Goal: Task Accomplishment & Management: Use online tool/utility

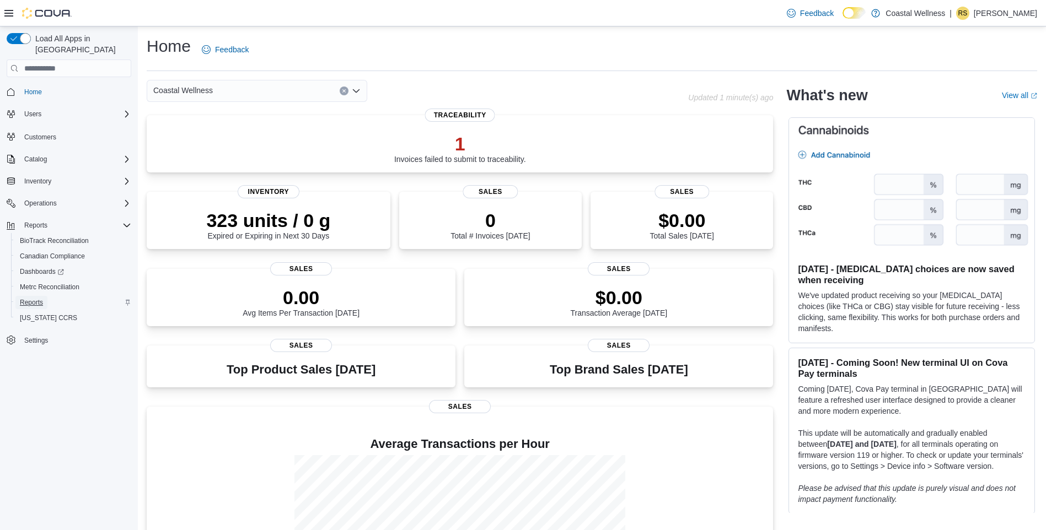
click at [33, 298] on span "Reports" at bounding box center [31, 302] width 23 height 9
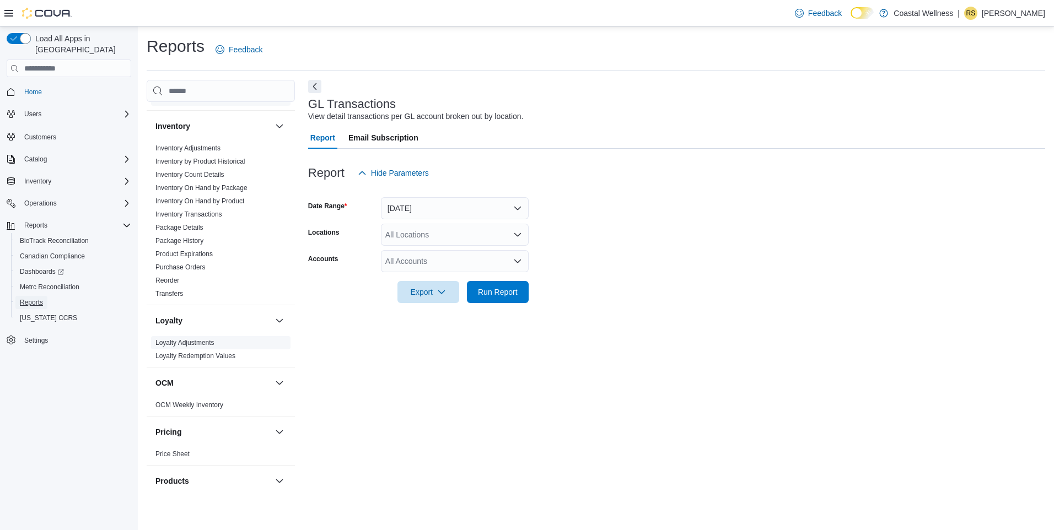
scroll to position [368, 0]
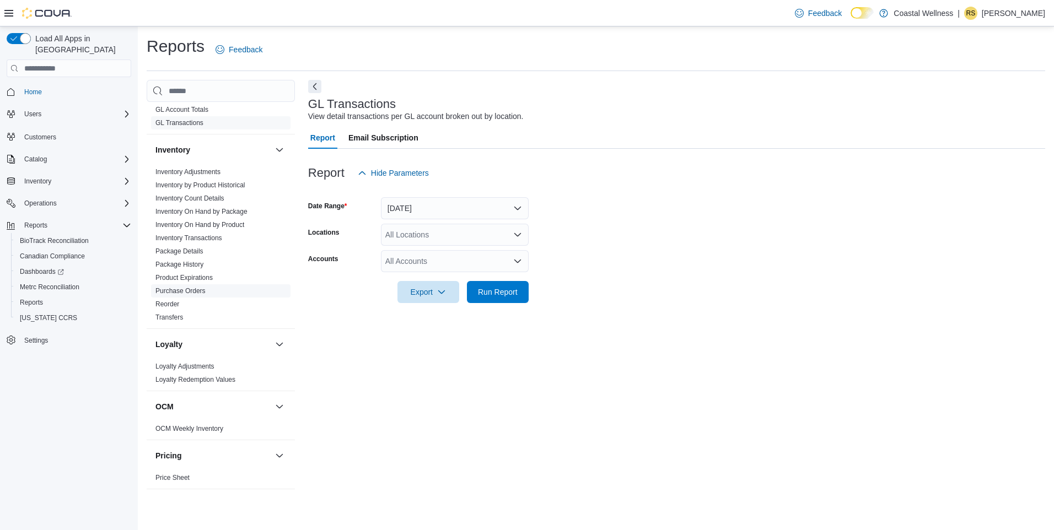
click at [190, 291] on link "Purchase Orders" at bounding box center [180, 291] width 50 height 8
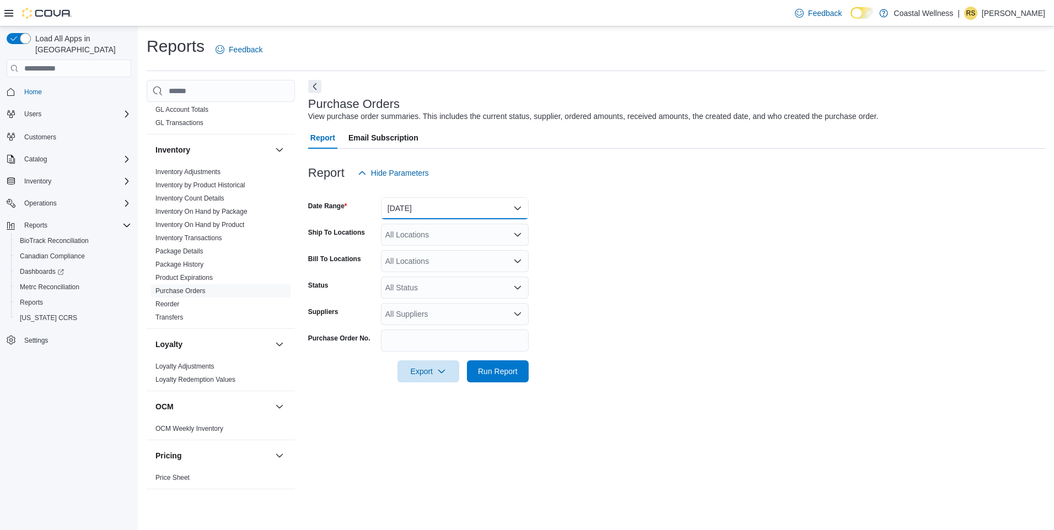
click at [428, 205] on button "[DATE]" at bounding box center [455, 208] width 148 height 22
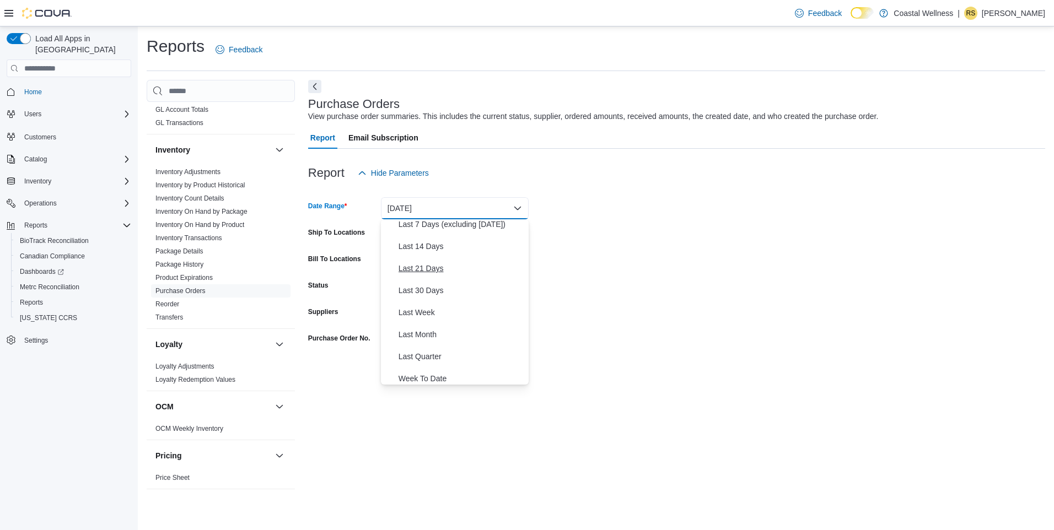
scroll to position [165, 0]
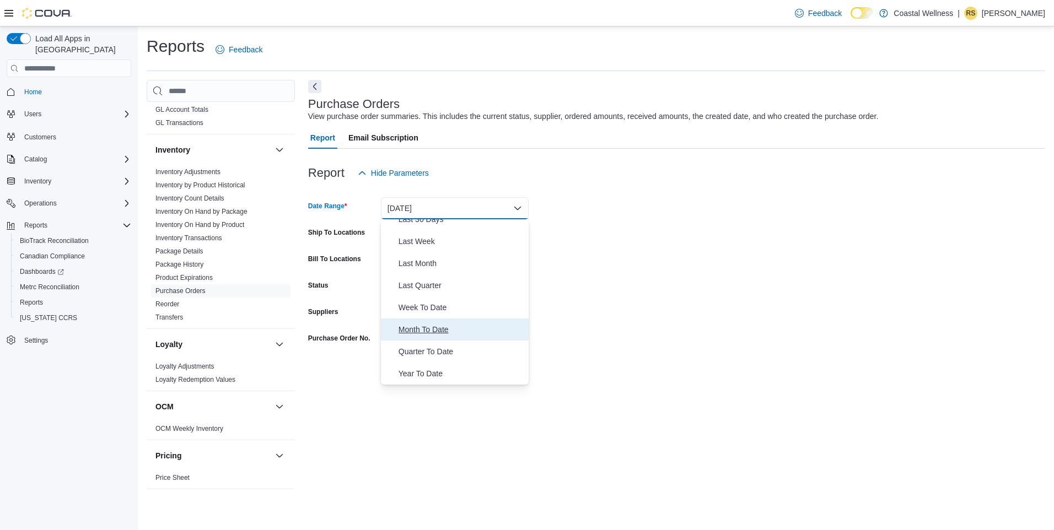
click at [419, 319] on button "Month To Date" at bounding box center [455, 330] width 148 height 22
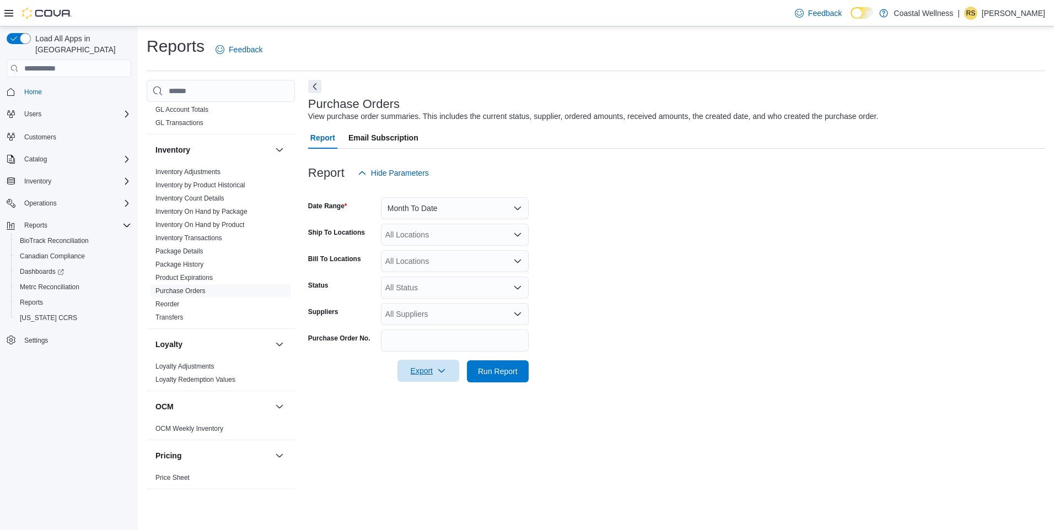
click at [425, 366] on span "Export" at bounding box center [428, 371] width 49 height 22
click at [424, 395] on span "Export to Excel" at bounding box center [430, 393] width 50 height 9
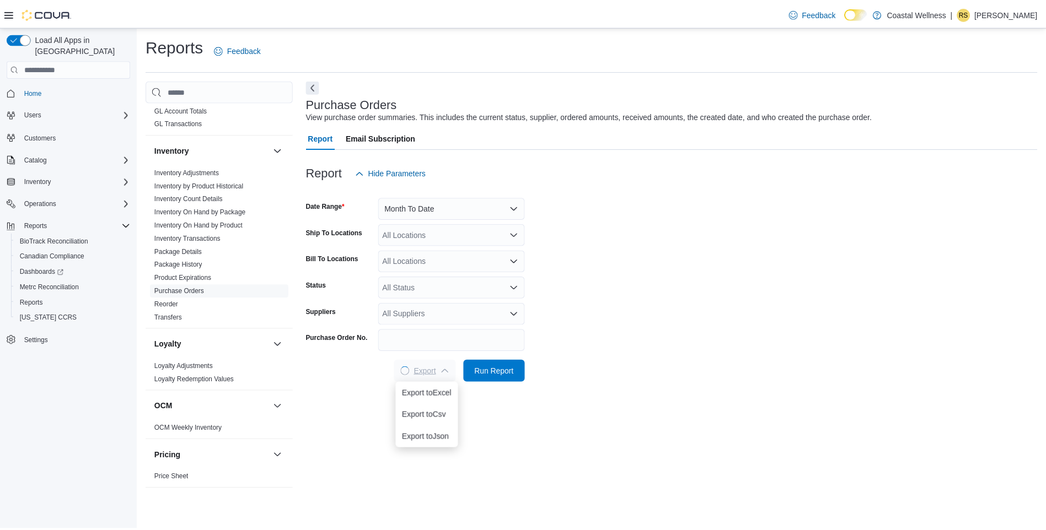
scroll to position [0, 0]
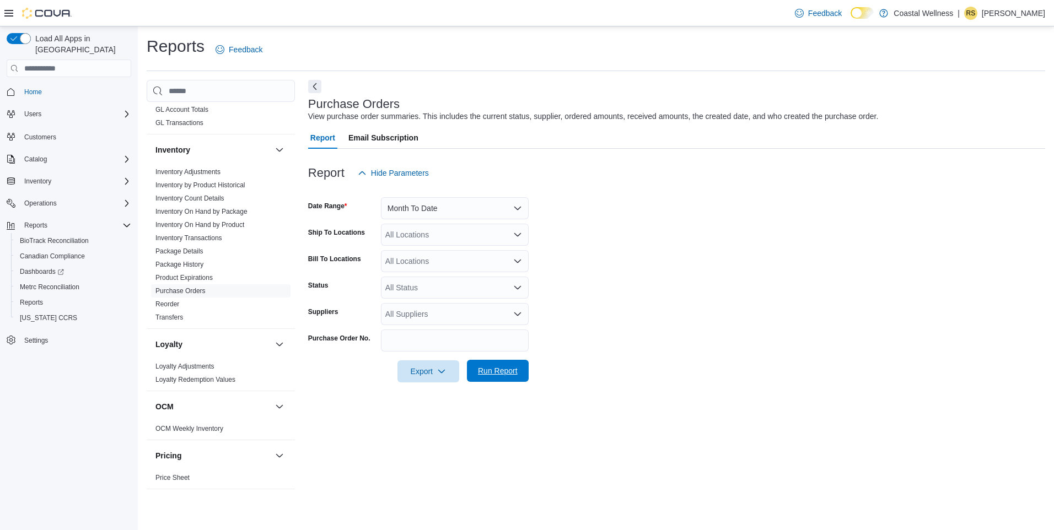
click at [498, 373] on span "Run Report" at bounding box center [498, 370] width 40 height 11
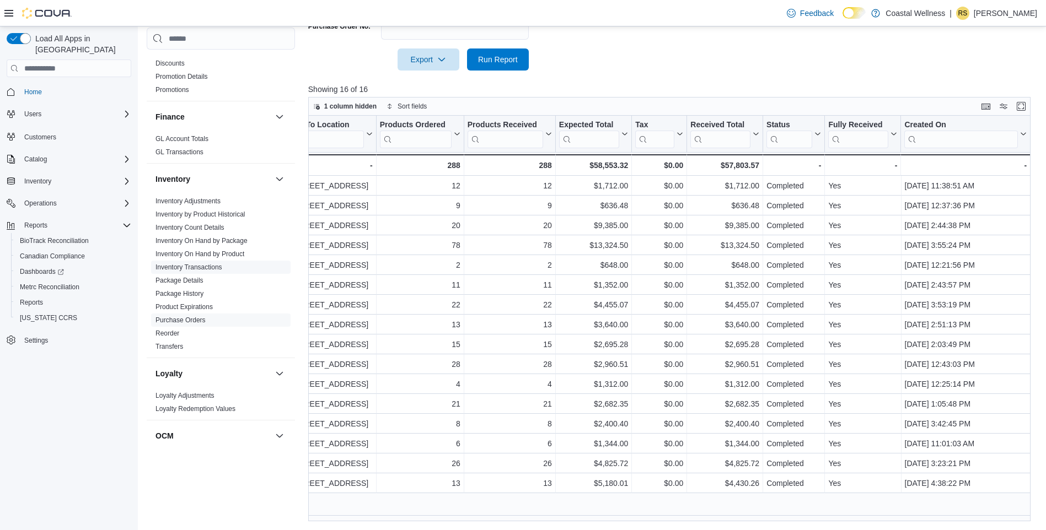
scroll to position [92, 0]
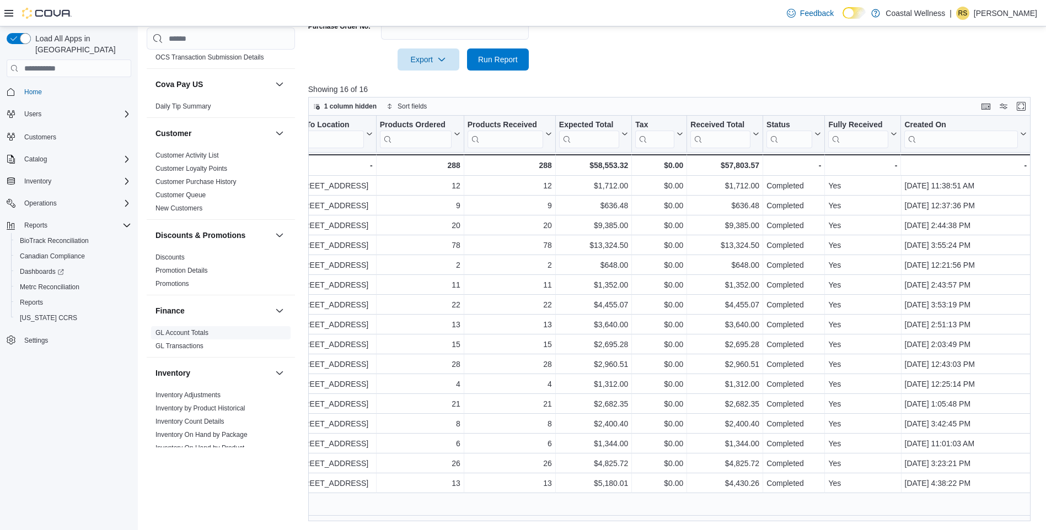
click at [187, 332] on link "GL Account Totals" at bounding box center [181, 333] width 53 height 8
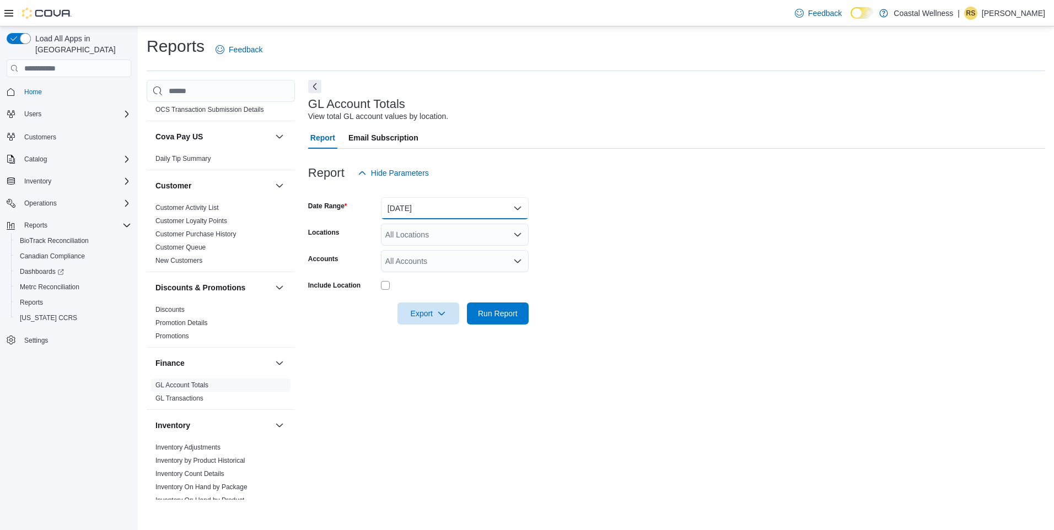
click at [404, 214] on button "[DATE]" at bounding box center [455, 208] width 148 height 22
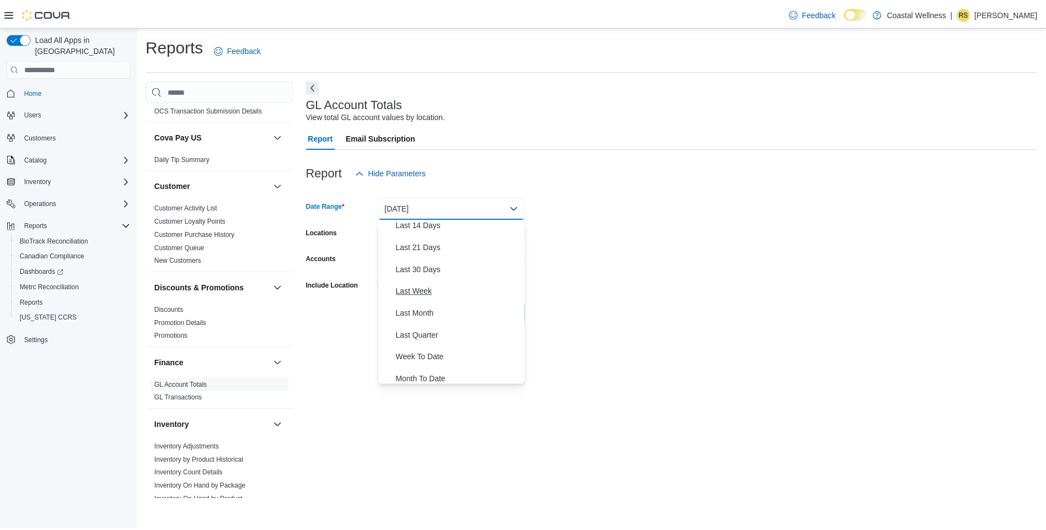
scroll to position [165, 0]
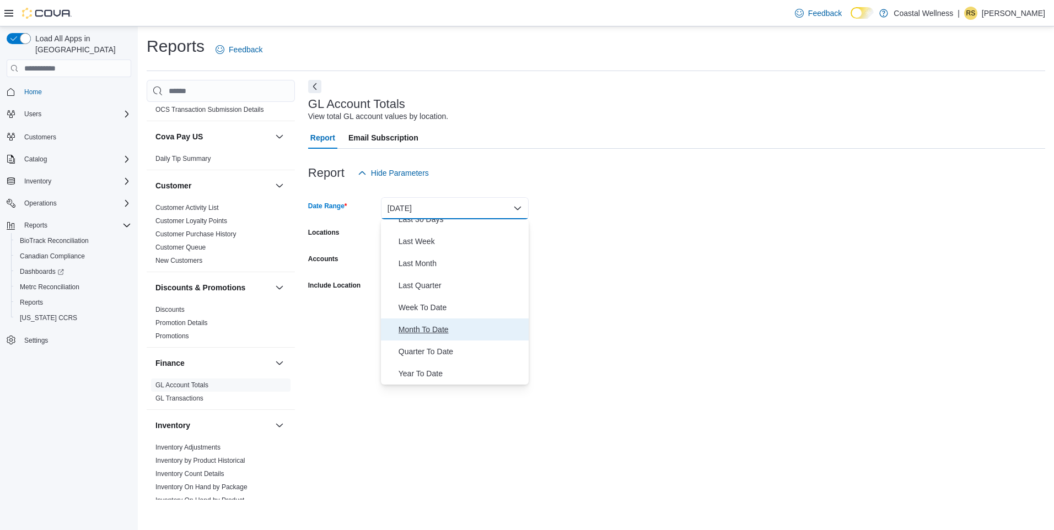
click at [405, 334] on span "Month To Date" at bounding box center [462, 329] width 126 height 13
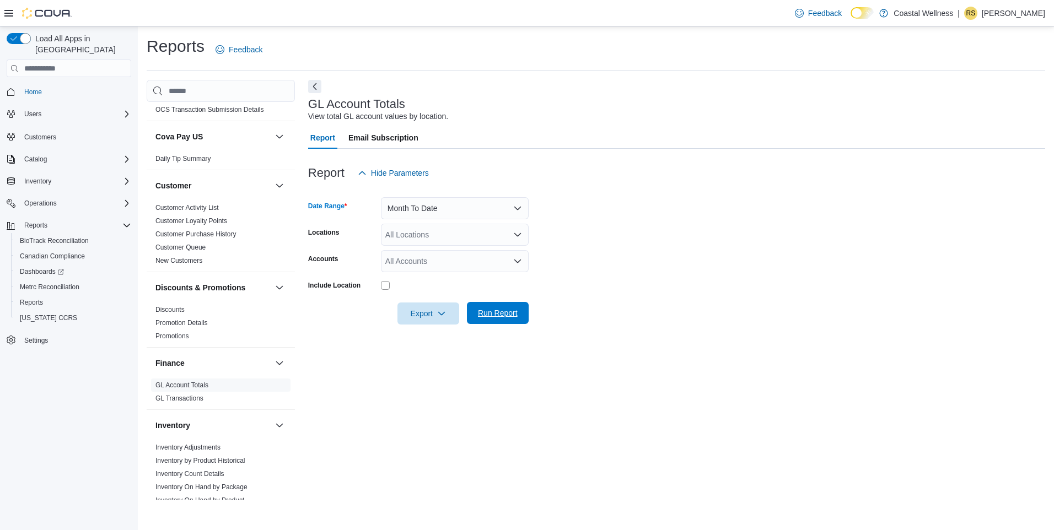
click at [494, 312] on span "Run Report" at bounding box center [498, 313] width 40 height 11
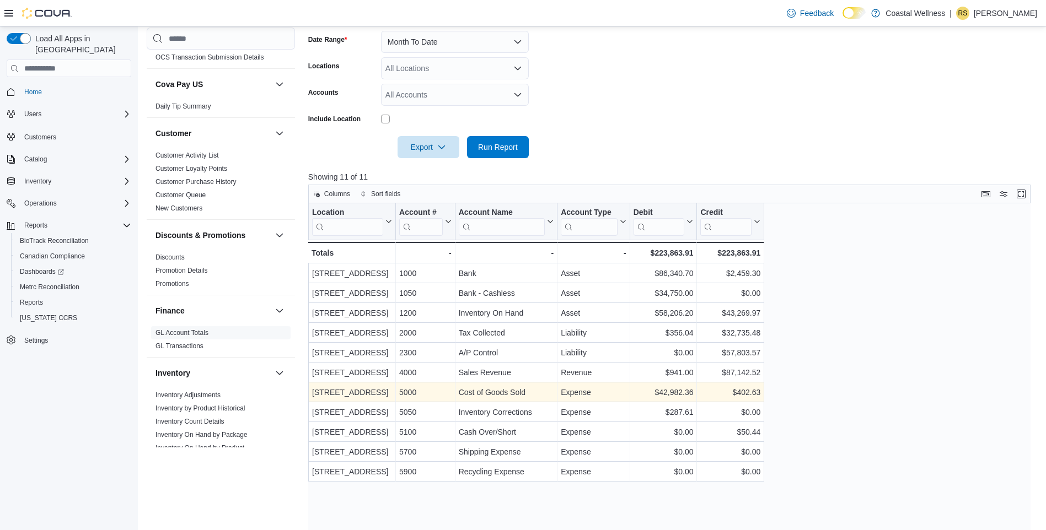
scroll to position [254, 0]
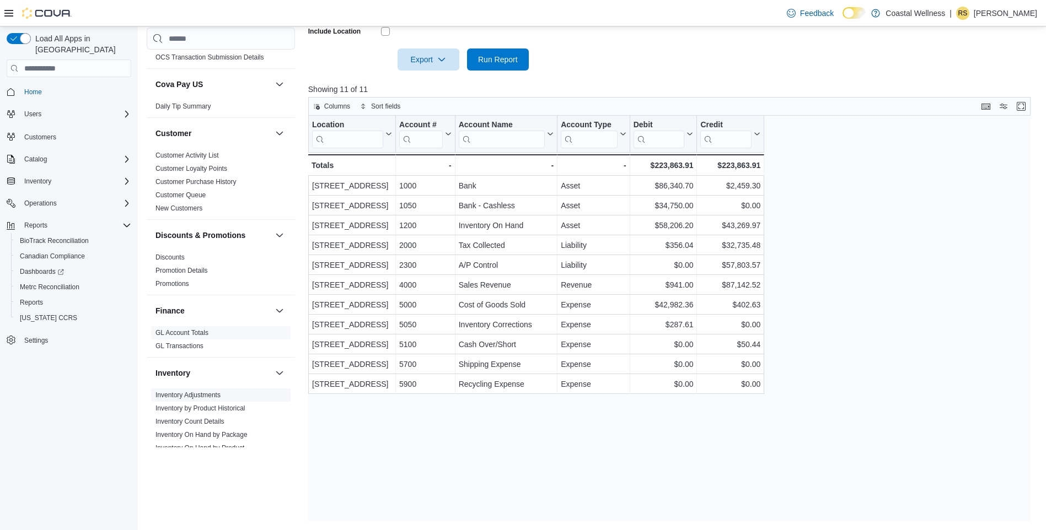
click at [170, 397] on link "Inventory Adjustments" at bounding box center [187, 395] width 65 height 8
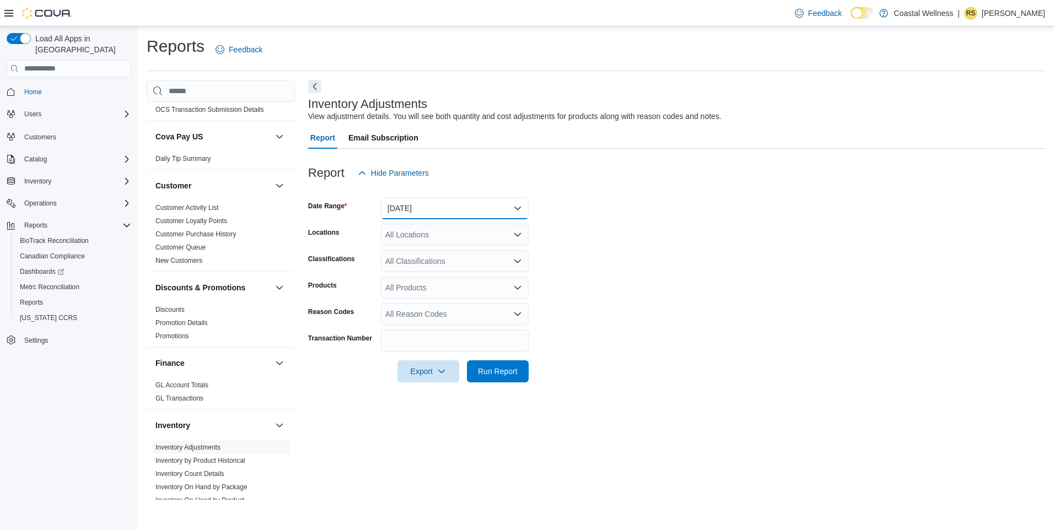
click at [403, 207] on button "[DATE]" at bounding box center [455, 208] width 148 height 22
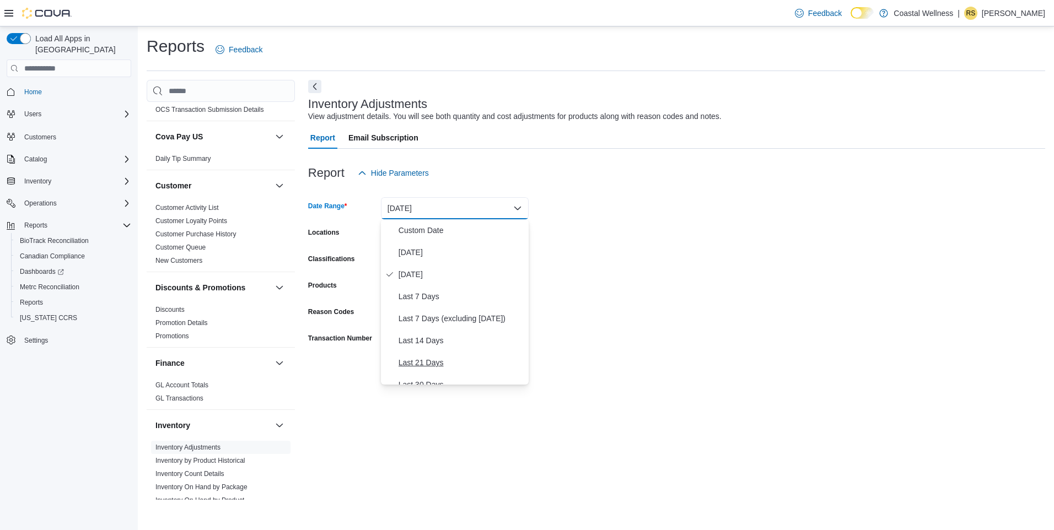
scroll to position [165, 0]
click at [412, 329] on span "Month To Date" at bounding box center [462, 329] width 126 height 13
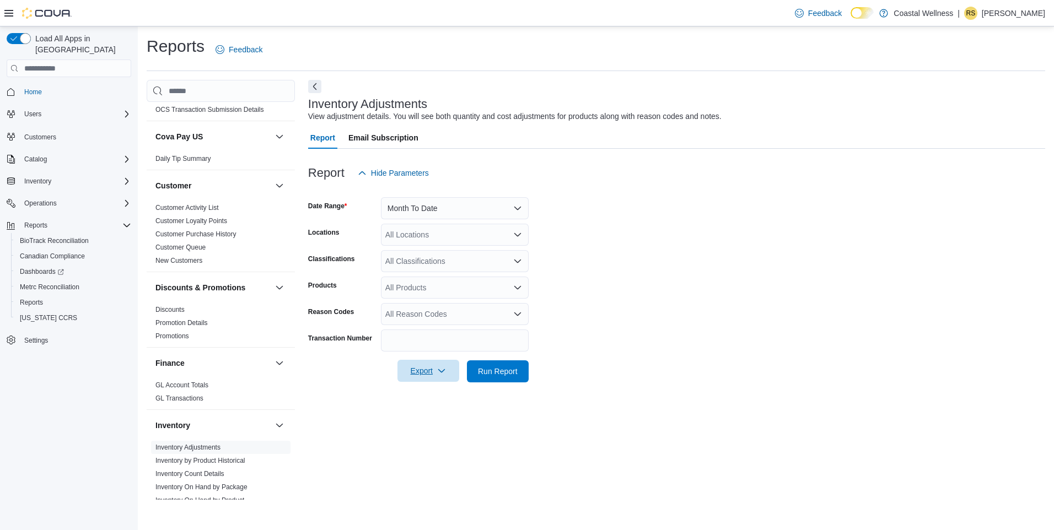
click at [416, 374] on span "Export" at bounding box center [428, 371] width 49 height 22
click at [418, 399] on button "Export to Excel" at bounding box center [430, 394] width 63 height 22
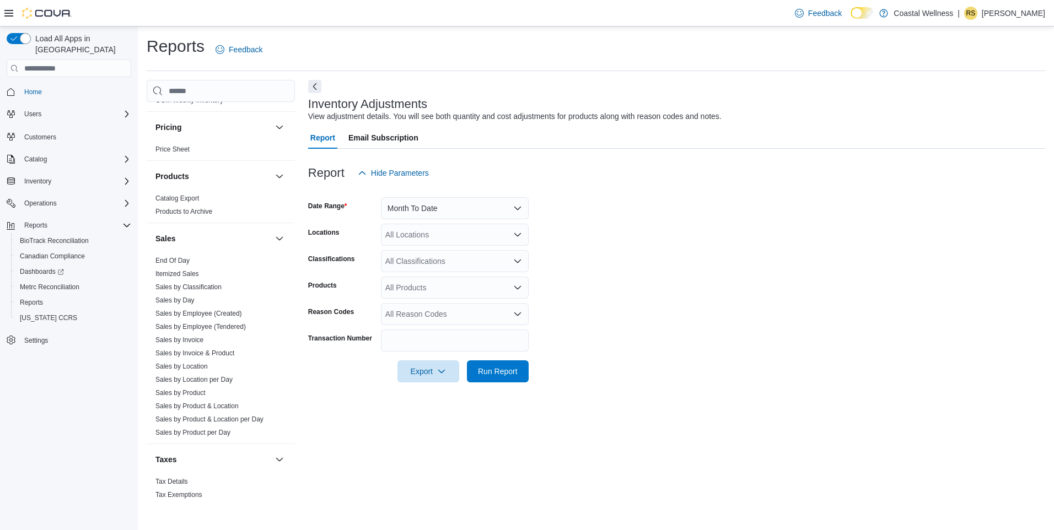
scroll to position [735, 0]
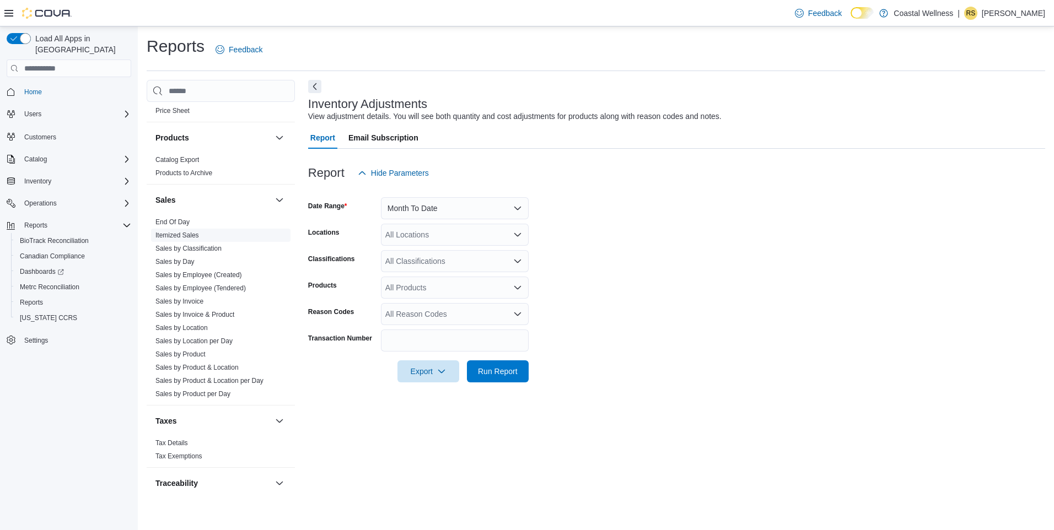
click at [178, 239] on link "Itemized Sales" at bounding box center [177, 236] width 44 height 8
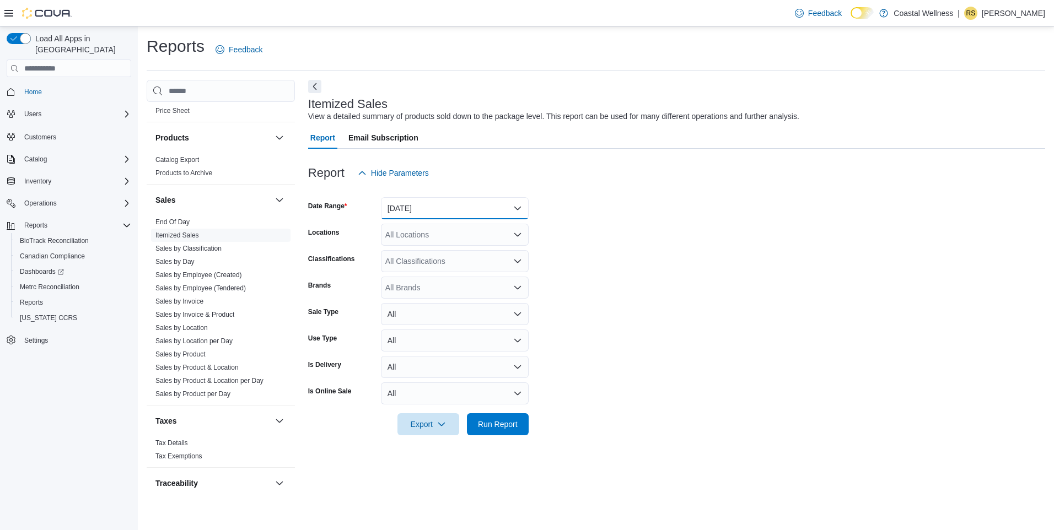
click at [411, 212] on button "[DATE]" at bounding box center [455, 208] width 148 height 22
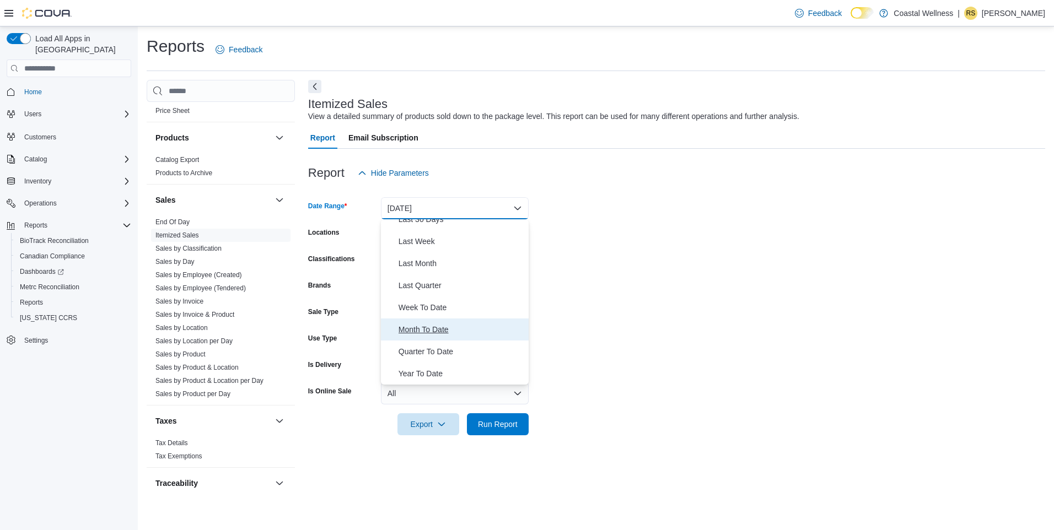
click at [434, 332] on span "Month To Date" at bounding box center [462, 329] width 126 height 13
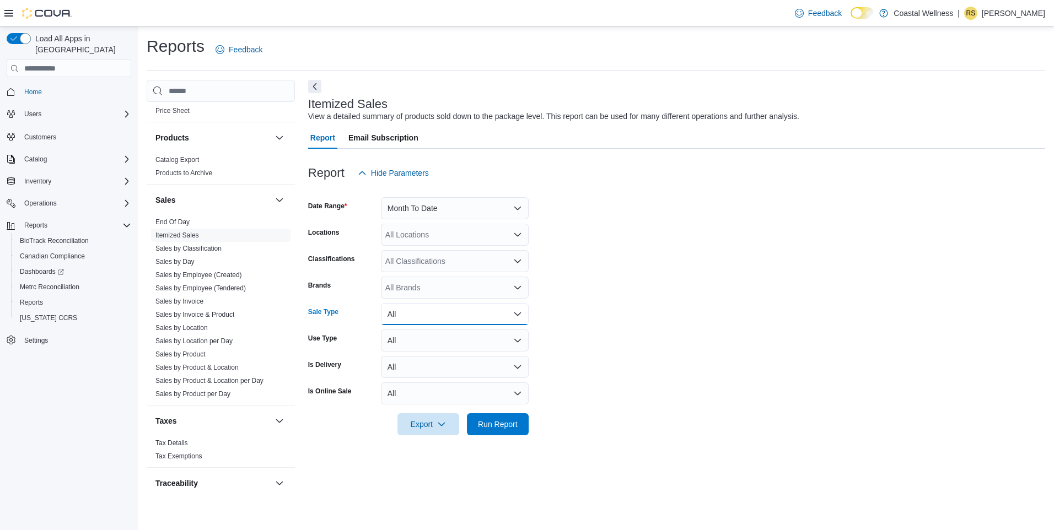
click at [412, 314] on button "All" at bounding box center [455, 314] width 148 height 22
click at [405, 379] on span "Refund" at bounding box center [462, 380] width 126 height 13
click at [408, 427] on span "Export" at bounding box center [428, 424] width 49 height 22
click at [431, 447] on span "Export to Excel" at bounding box center [430, 446] width 50 height 9
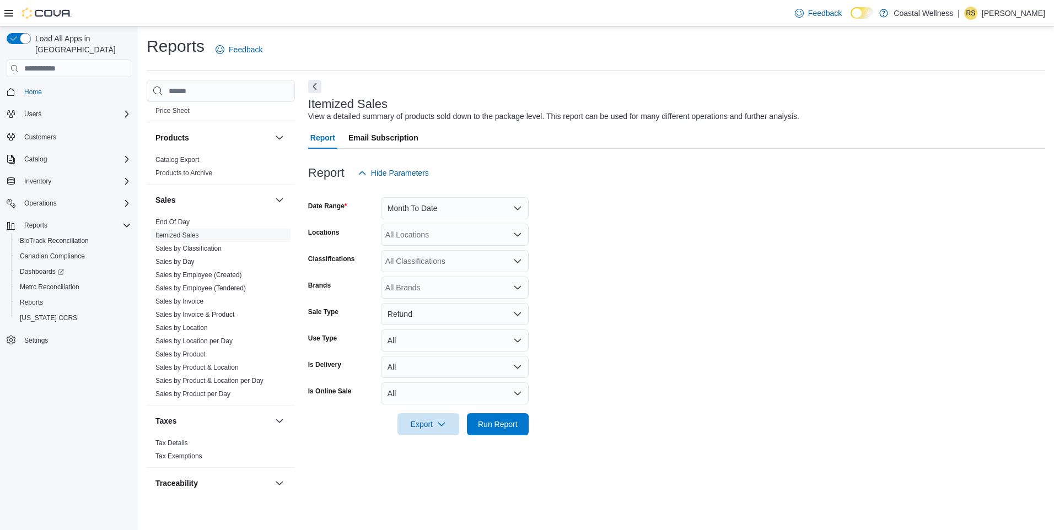
click at [582, 252] on form "Date Range Month To Date Locations All Locations Classifications All Classifica…" at bounding box center [676, 309] width 737 height 251
click at [461, 209] on button "Month To Date" at bounding box center [455, 208] width 148 height 22
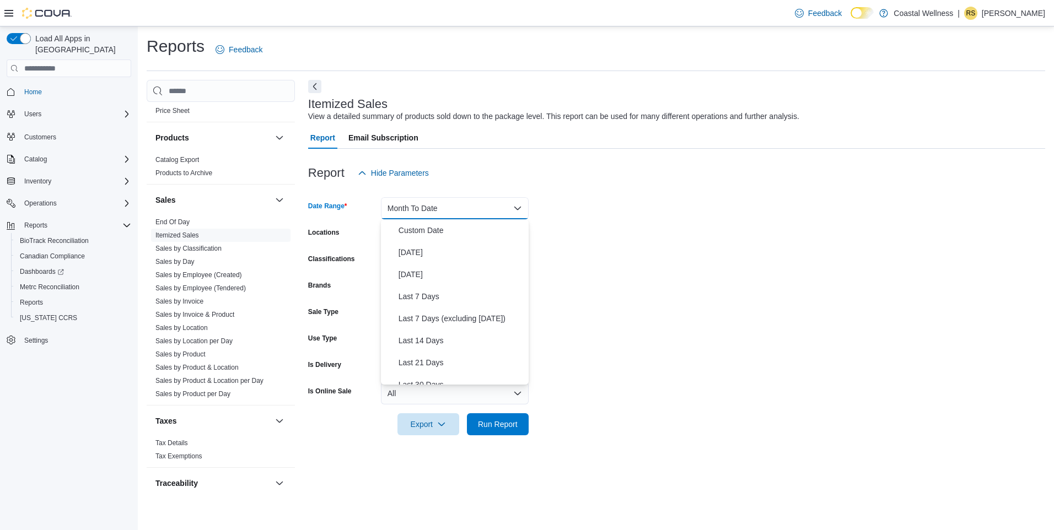
scroll to position [165, 0]
click at [700, 234] on form "Date Range Month To Date Locations All Locations Classifications All Classifica…" at bounding box center [676, 309] width 737 height 251
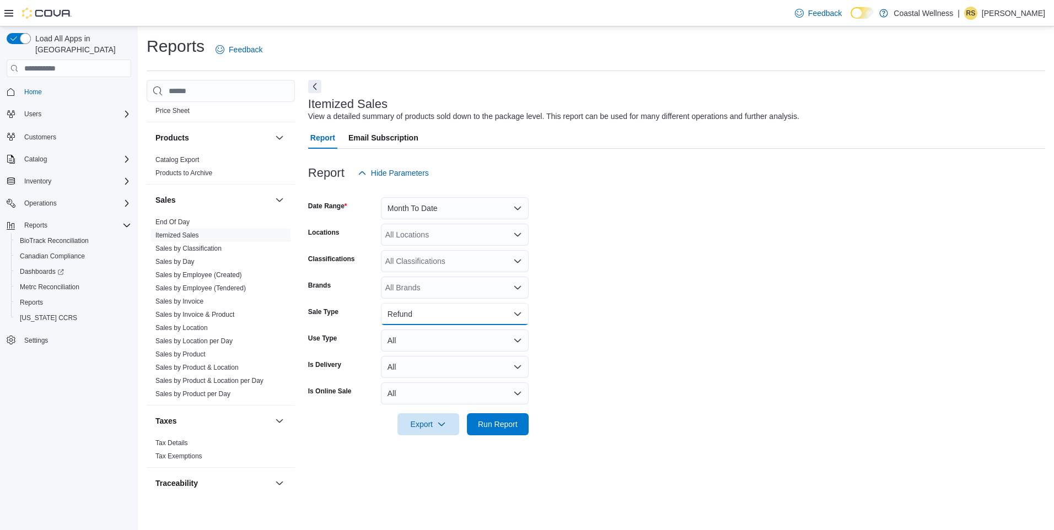
click at [450, 313] on button "Refund" at bounding box center [455, 314] width 148 height 22
click at [431, 338] on span "All" at bounding box center [462, 336] width 126 height 13
click at [422, 420] on span "Export" at bounding box center [428, 424] width 49 height 22
click at [424, 442] on span "Export to Excel" at bounding box center [430, 446] width 50 height 9
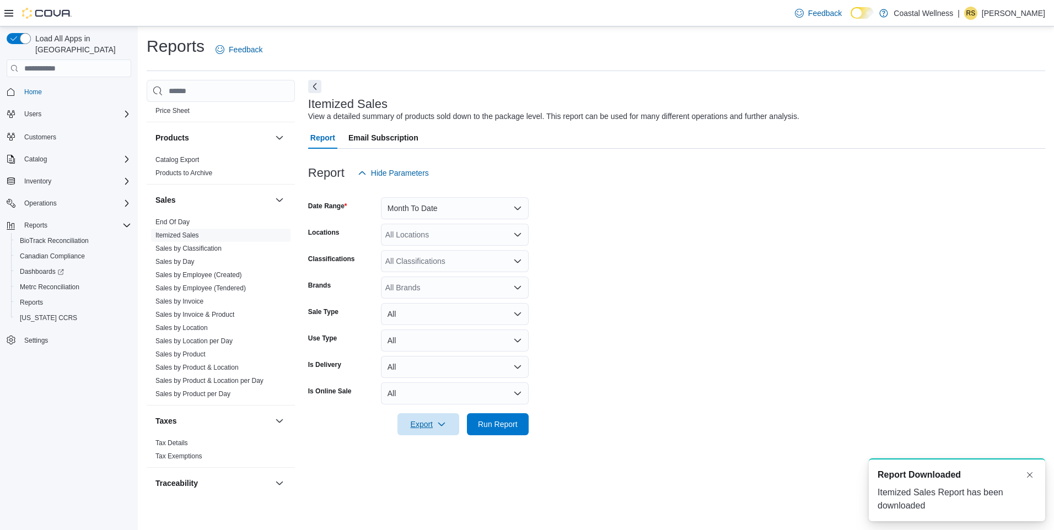
scroll to position [0, 0]
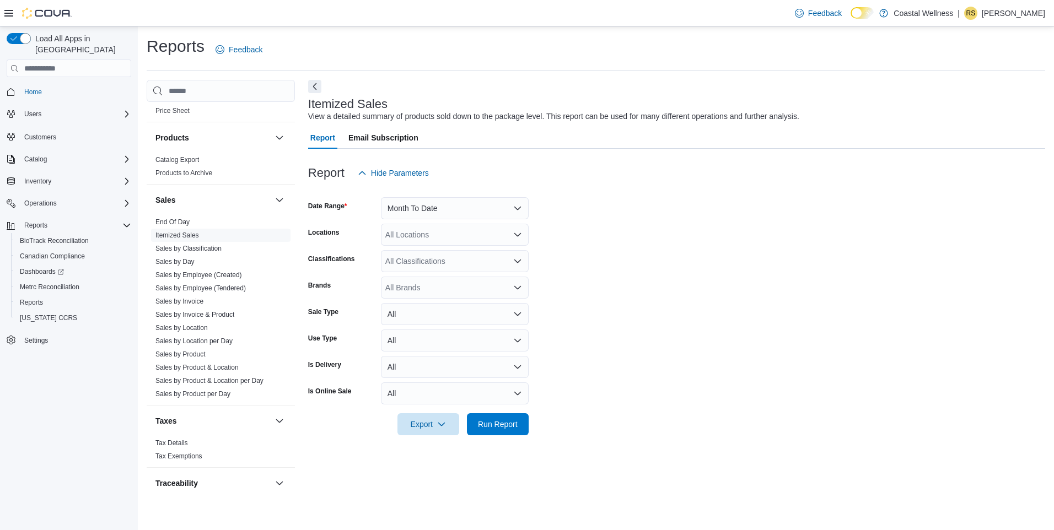
click at [629, 248] on form "Date Range Month To Date Locations All Locations Classifications All Classifica…" at bounding box center [676, 309] width 737 height 251
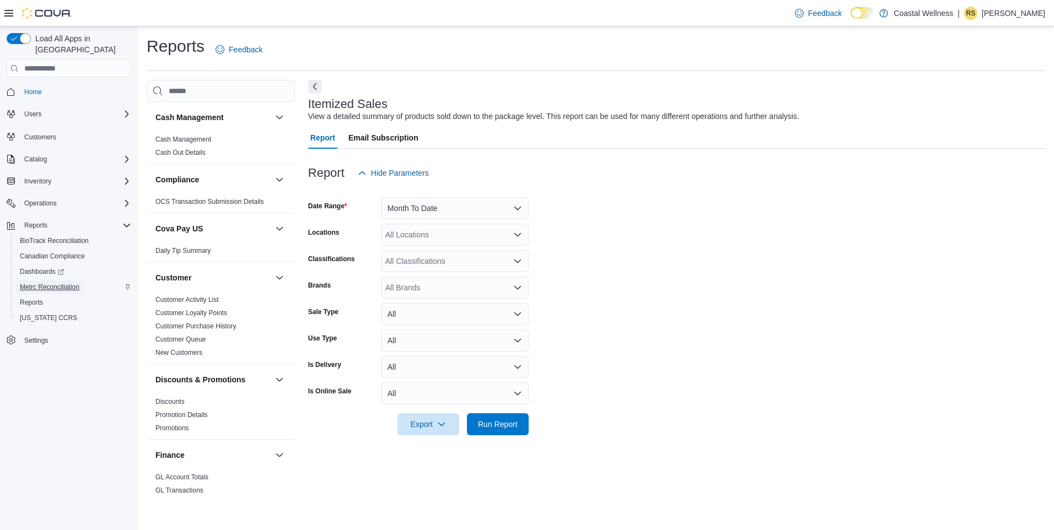
click at [43, 283] on span "Metrc Reconciliation" at bounding box center [50, 287] width 60 height 9
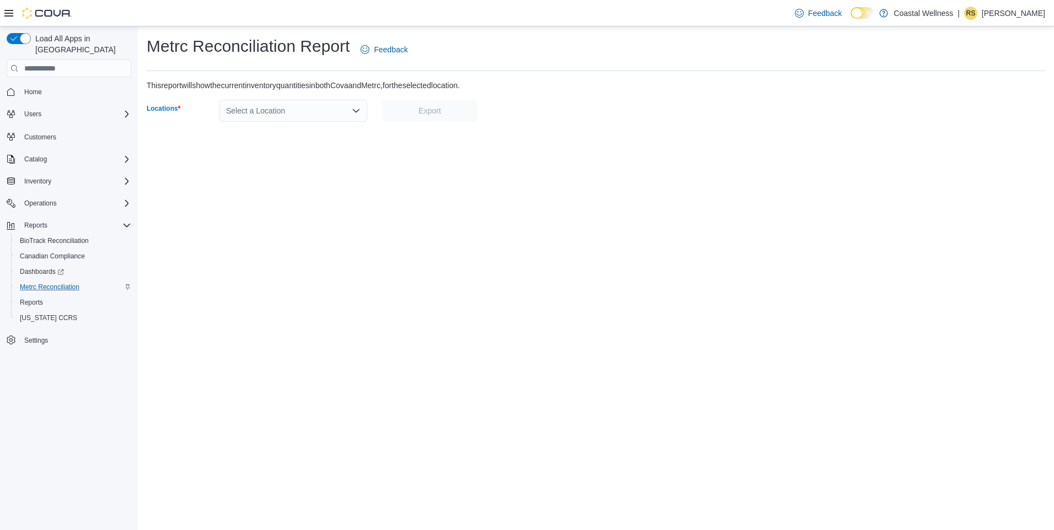
click at [350, 109] on div "Select a Location" at bounding box center [293, 111] width 148 height 22
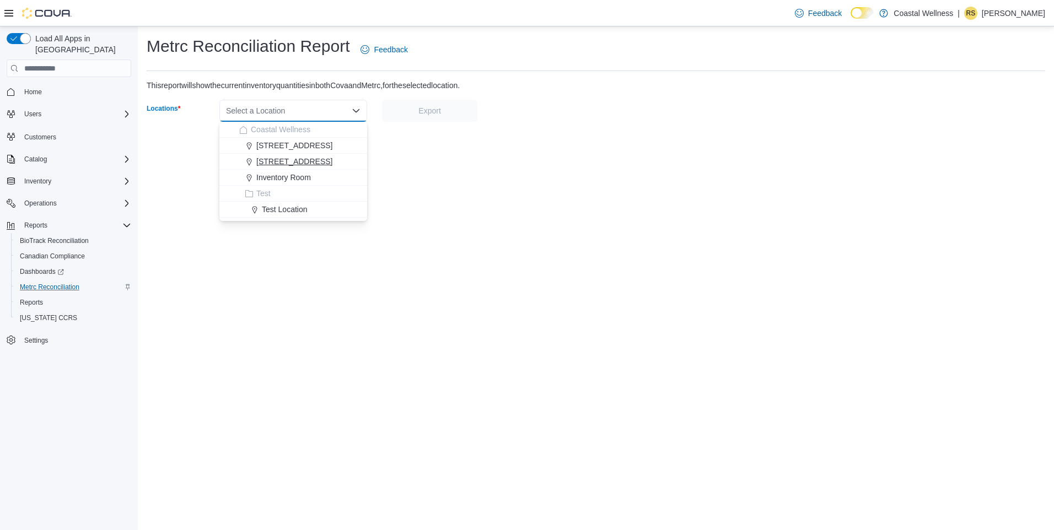
click at [305, 155] on button "[STREET_ADDRESS]" at bounding box center [293, 162] width 148 height 16
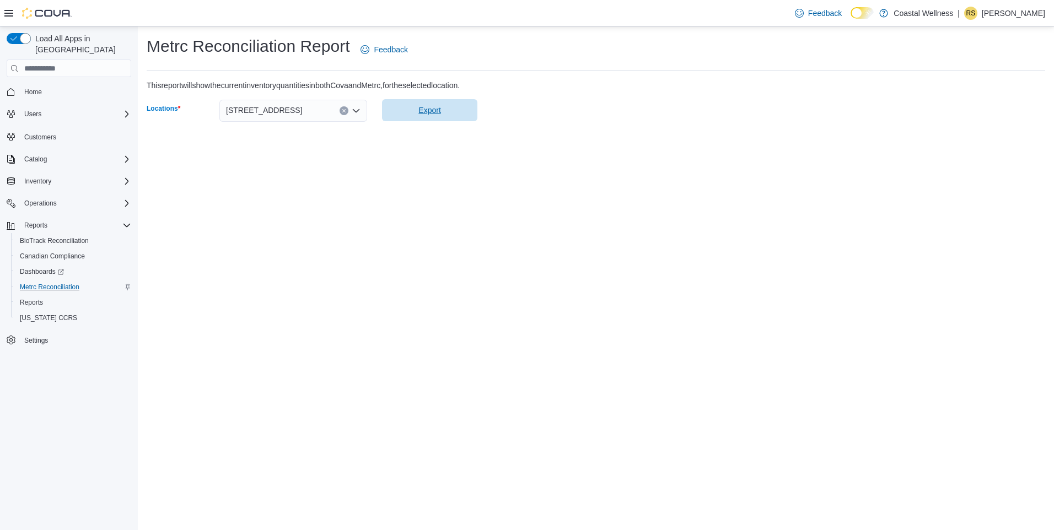
click at [448, 114] on span "Export" at bounding box center [430, 110] width 82 height 22
click at [616, 214] on div "Metrc Reconciliation Report Feedback This report will show the current inventor…" at bounding box center [596, 278] width 916 height 504
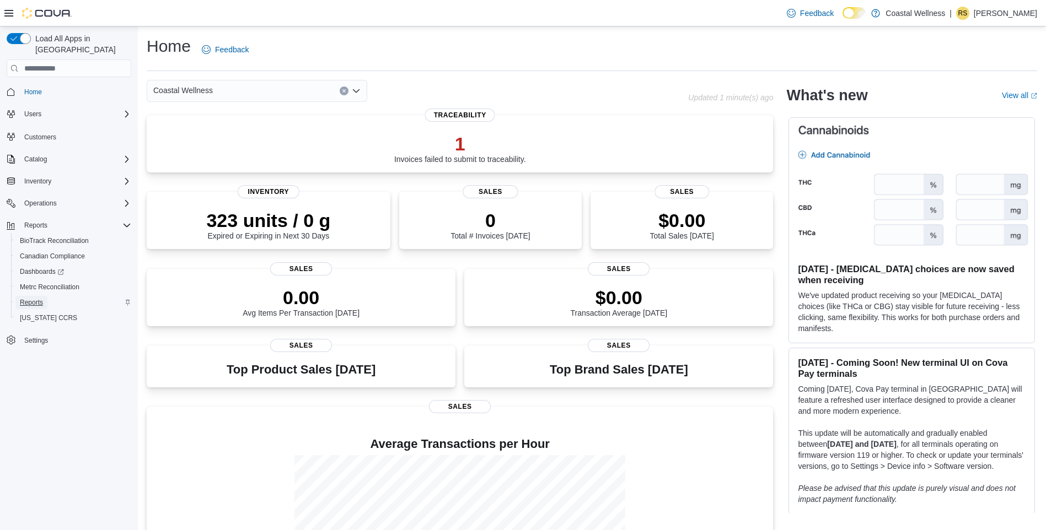
click at [33, 298] on span "Reports" at bounding box center [31, 302] width 23 height 9
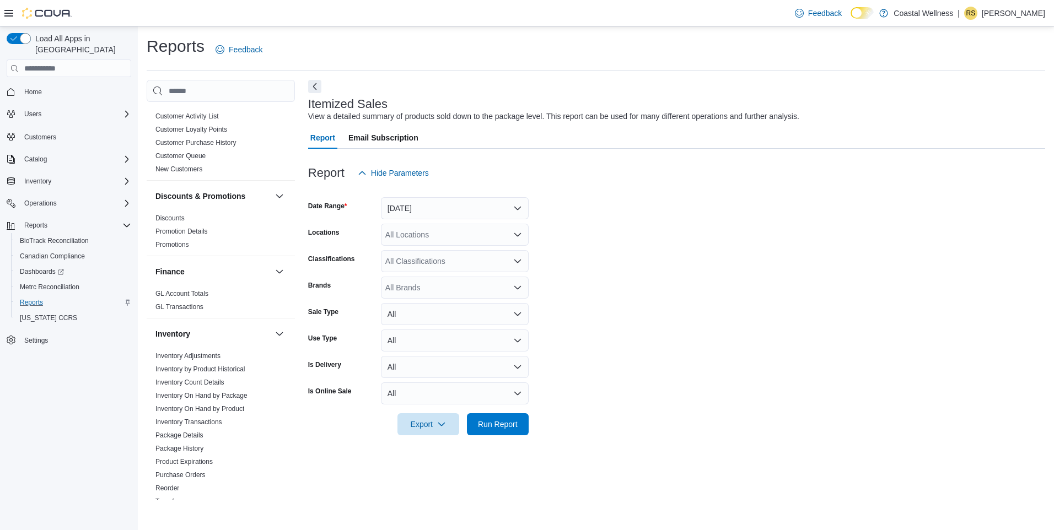
scroll to position [276, 0]
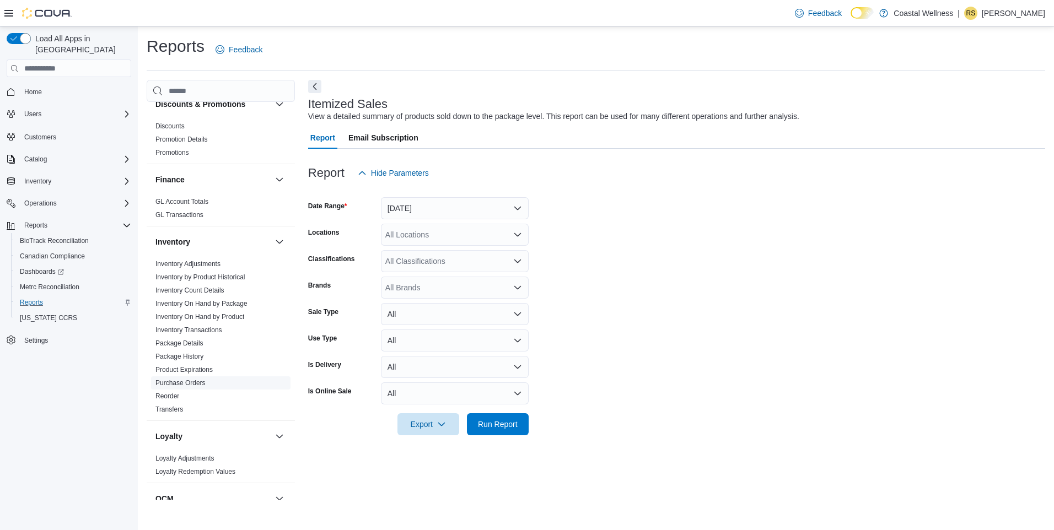
click at [177, 386] on link "Purchase Orders" at bounding box center [180, 383] width 50 height 8
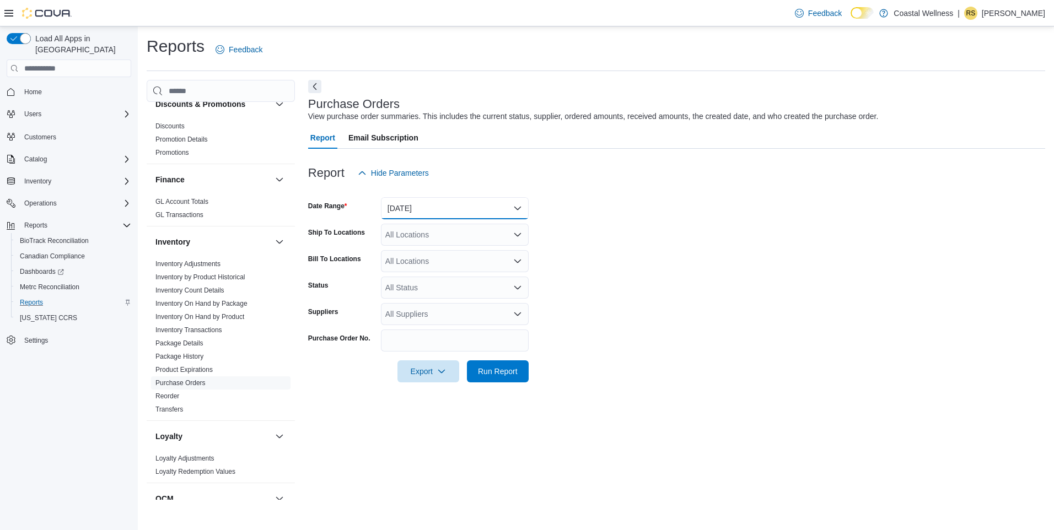
click at [429, 207] on button "[DATE]" at bounding box center [455, 208] width 148 height 22
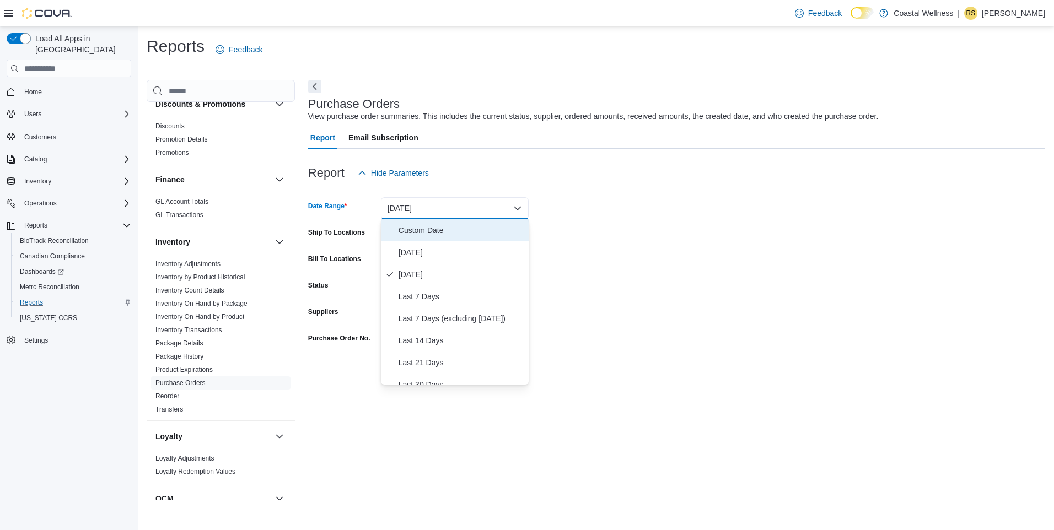
click at [414, 234] on span "Custom Date" at bounding box center [462, 230] width 126 height 13
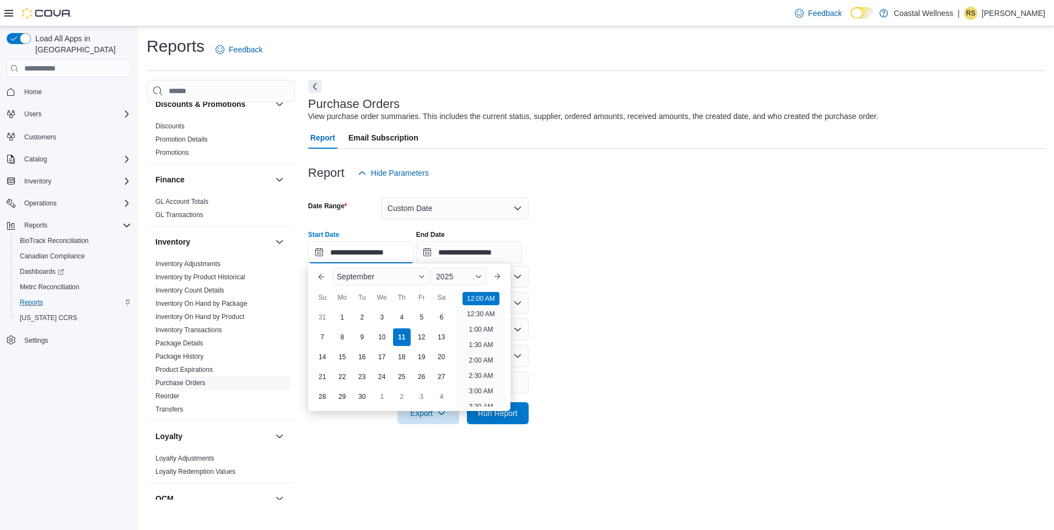
scroll to position [34, 0]
drag, startPoint x: 372, startPoint y: 252, endPoint x: 299, endPoint y: 252, distance: 72.8
click at [299, 252] on div "Cash Management Cash Management Cash Out Details Compliance OCS Transaction Sub…" at bounding box center [596, 290] width 899 height 420
click at [317, 281] on button "Previous Month" at bounding box center [322, 277] width 18 height 18
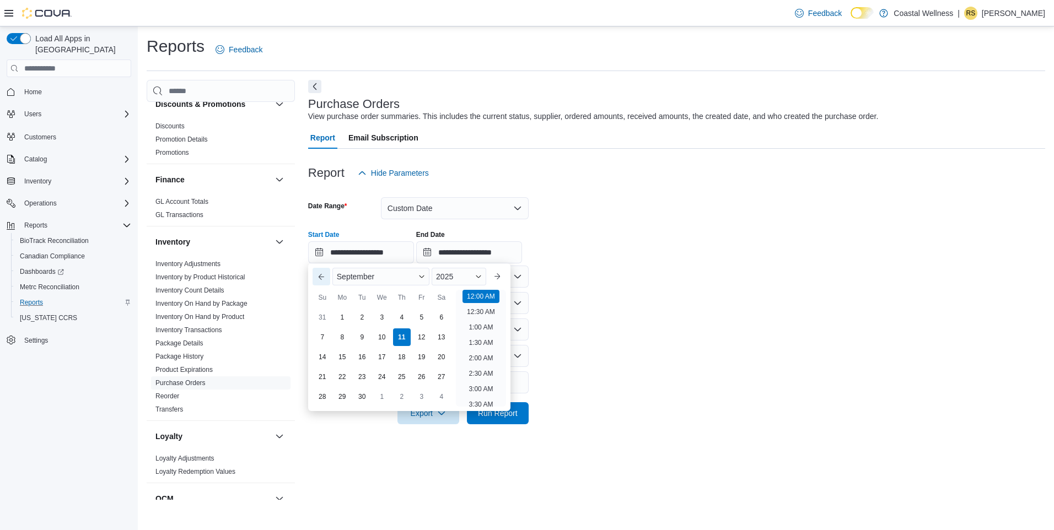
click at [317, 281] on button "Previous Month" at bounding box center [322, 277] width 18 height 18
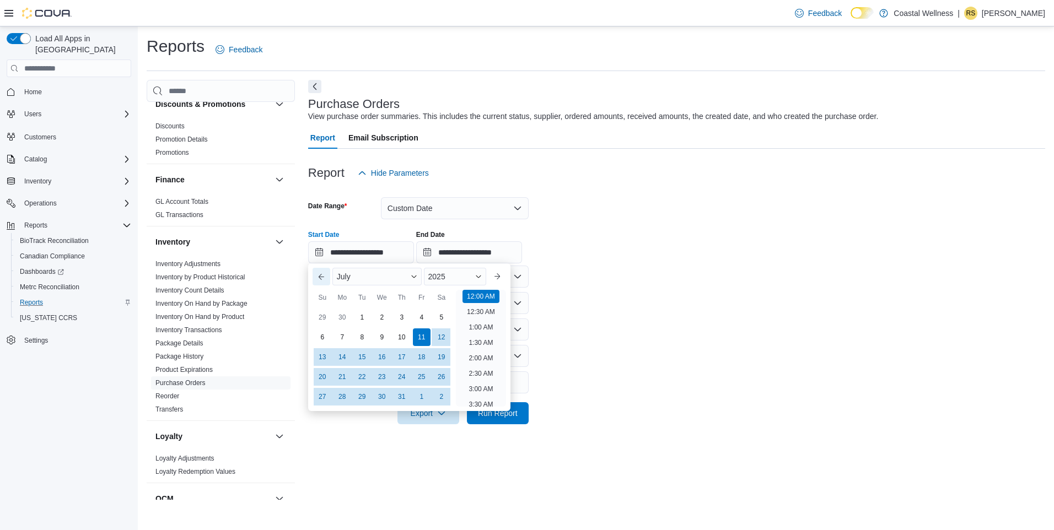
click at [317, 281] on button "Previous Month" at bounding box center [322, 277] width 18 height 18
click at [329, 319] on div "1" at bounding box center [322, 317] width 19 height 19
type input "**********"
click at [647, 346] on form "**********" at bounding box center [676, 304] width 737 height 240
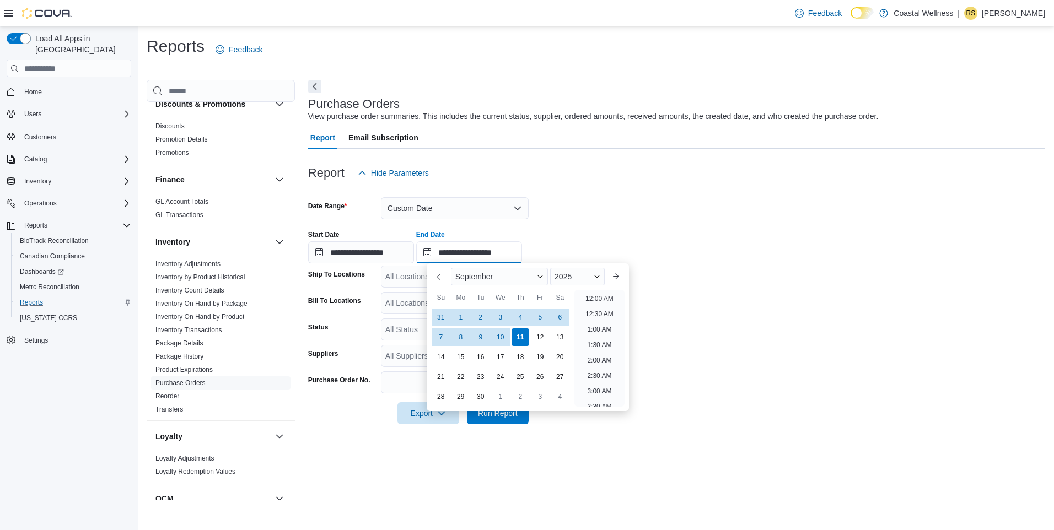
click at [522, 253] on input "**********" at bounding box center [469, 252] width 106 height 22
click at [441, 276] on button "Previous Month" at bounding box center [440, 277] width 18 height 18
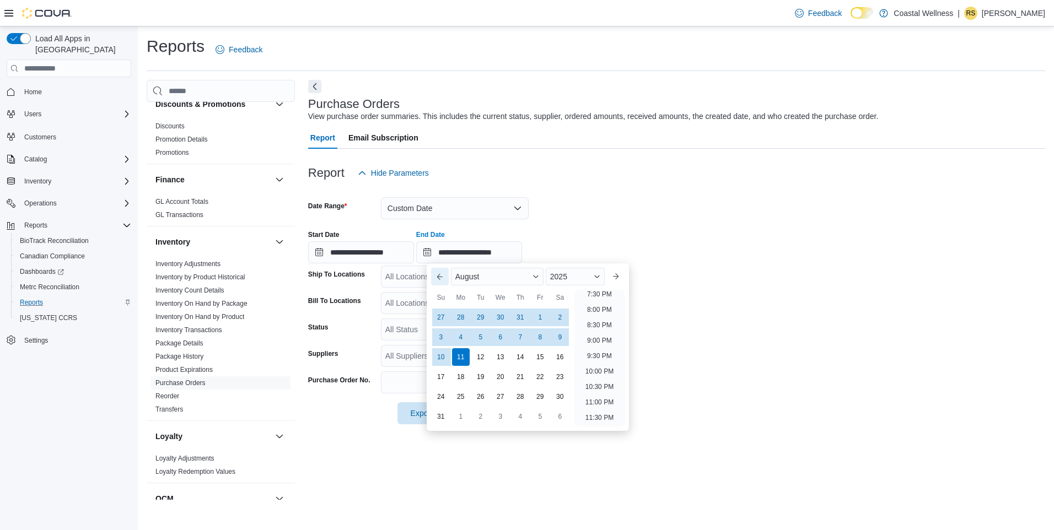
scroll to position [606, 0]
click at [521, 320] on div "31" at bounding box center [519, 317] width 19 height 19
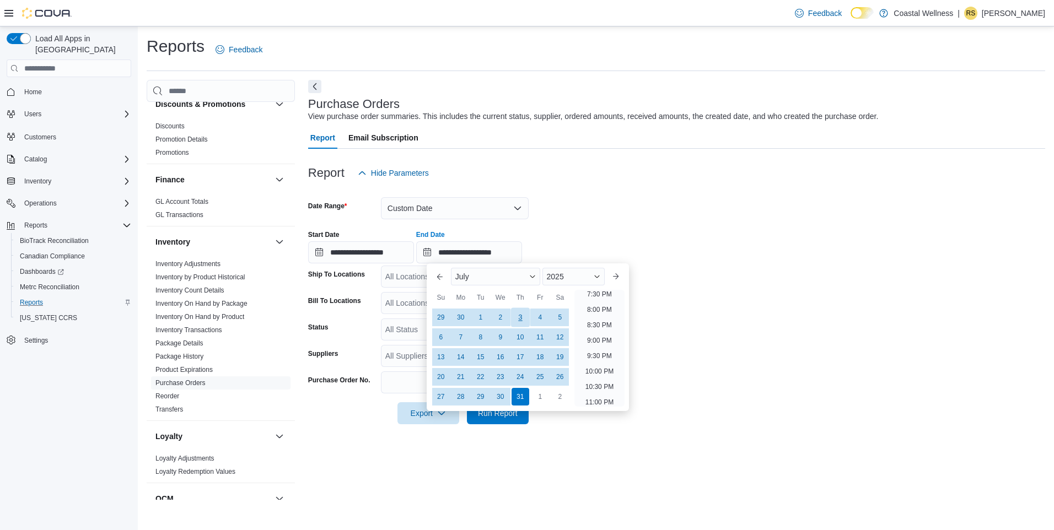
scroll to position [626, 0]
click at [623, 269] on button "Next month" at bounding box center [616, 277] width 18 height 18
type input "**********"
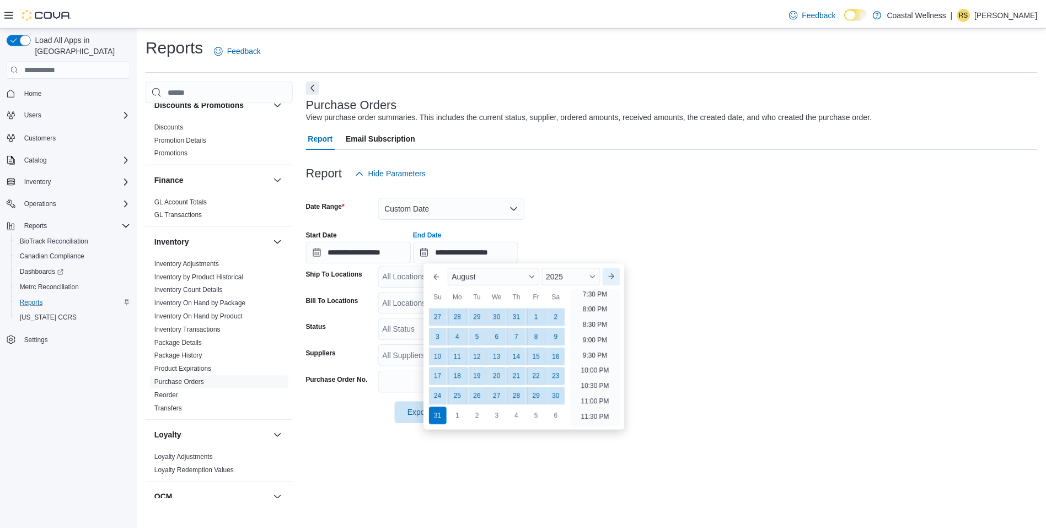
scroll to position [606, 0]
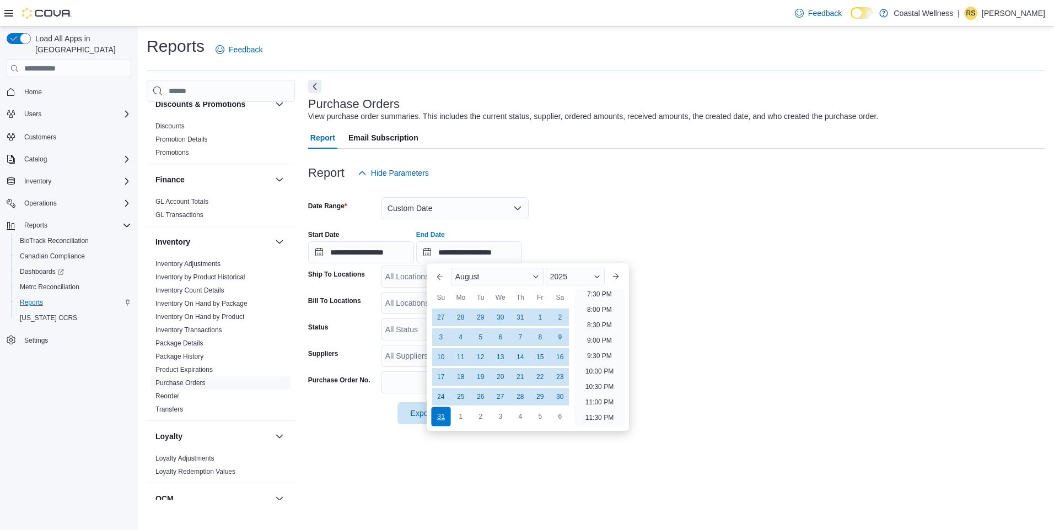
click at [436, 415] on div "31" at bounding box center [440, 416] width 19 height 19
click at [749, 342] on form "**********" at bounding box center [676, 304] width 737 height 240
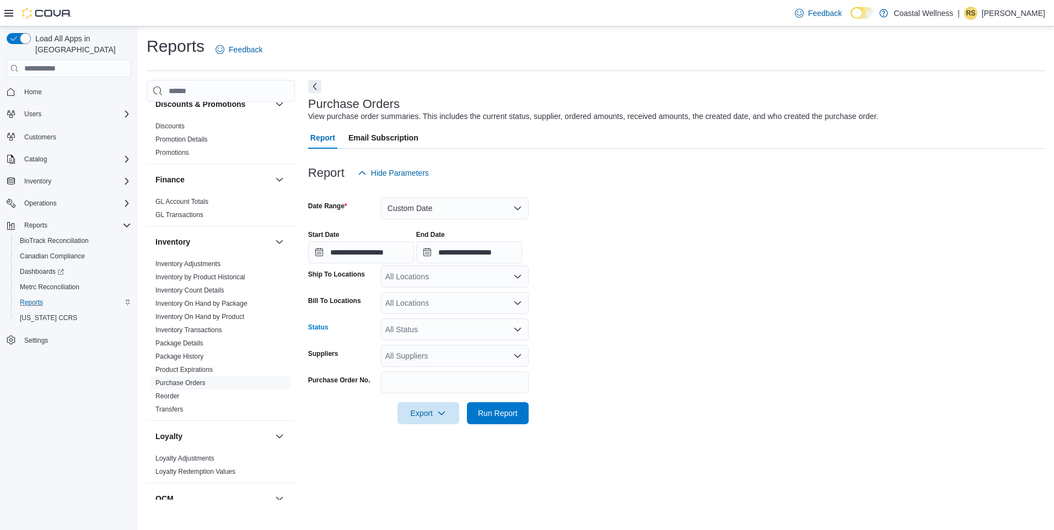
click at [418, 330] on div "All Status" at bounding box center [455, 330] width 148 height 22
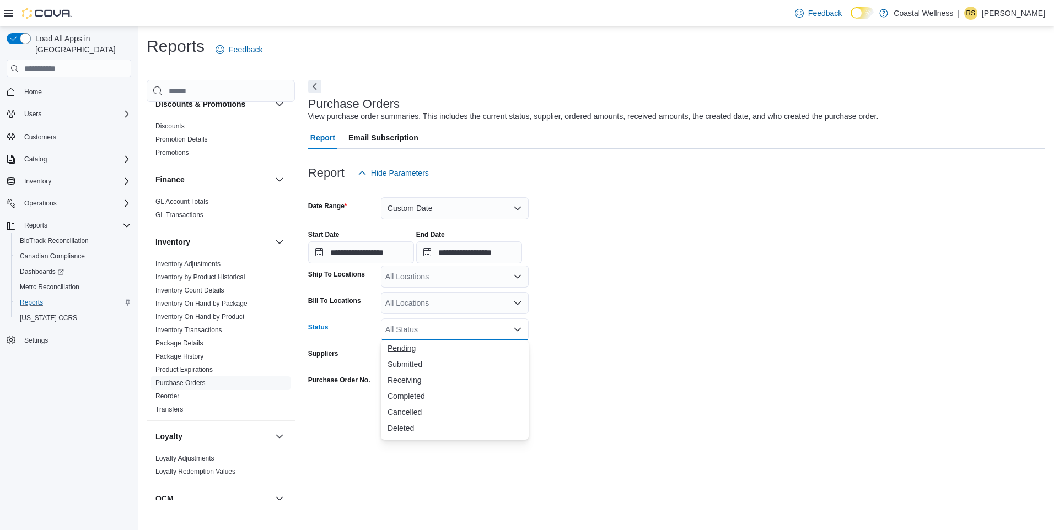
click at [413, 351] on span "Pending" at bounding box center [455, 348] width 135 height 11
click at [407, 351] on span "Submitted" at bounding box center [445, 348] width 114 height 11
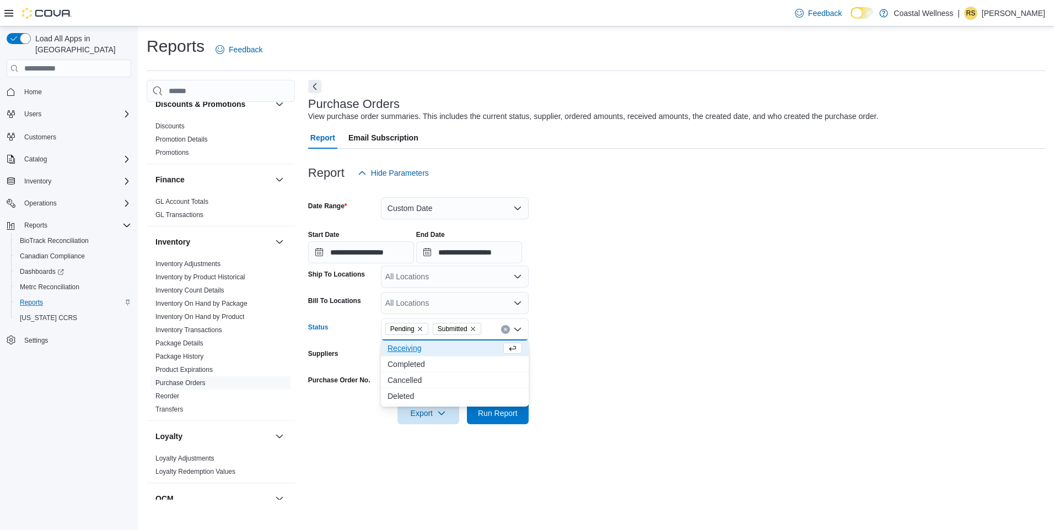
click at [405, 348] on span "Receiving" at bounding box center [445, 348] width 114 height 11
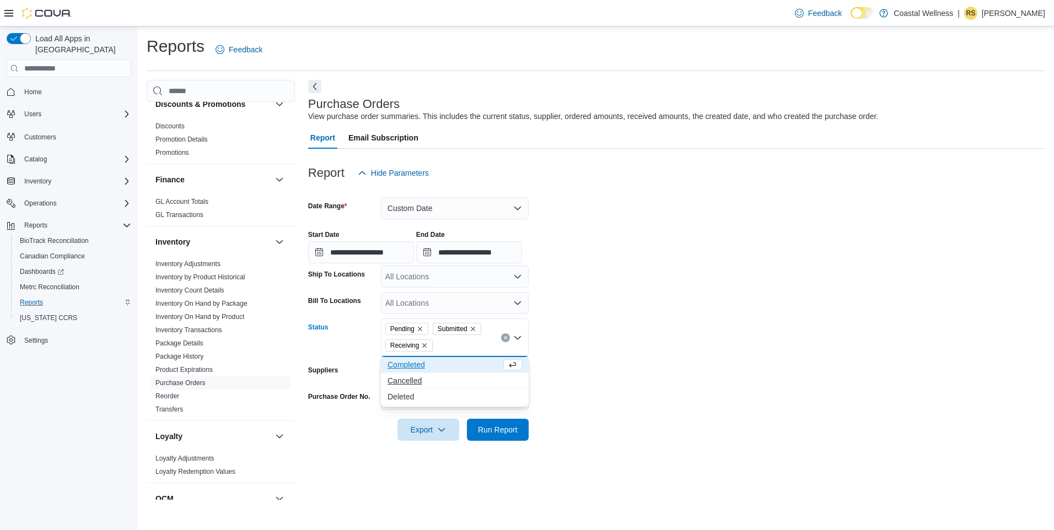
click at [404, 381] on span "Cancelled" at bounding box center [455, 380] width 135 height 11
click at [497, 431] on span "Run Report" at bounding box center [498, 429] width 40 height 11
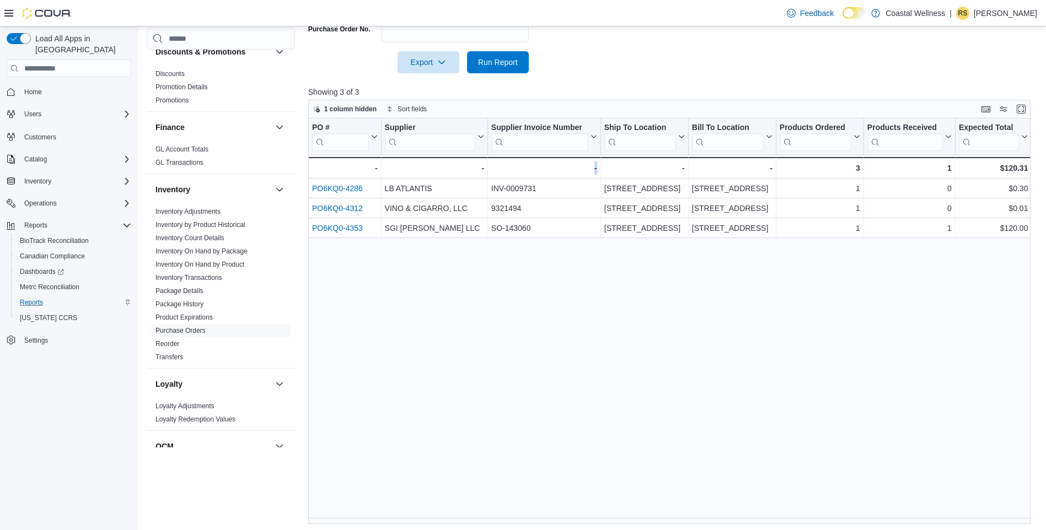
scroll to position [370, 0]
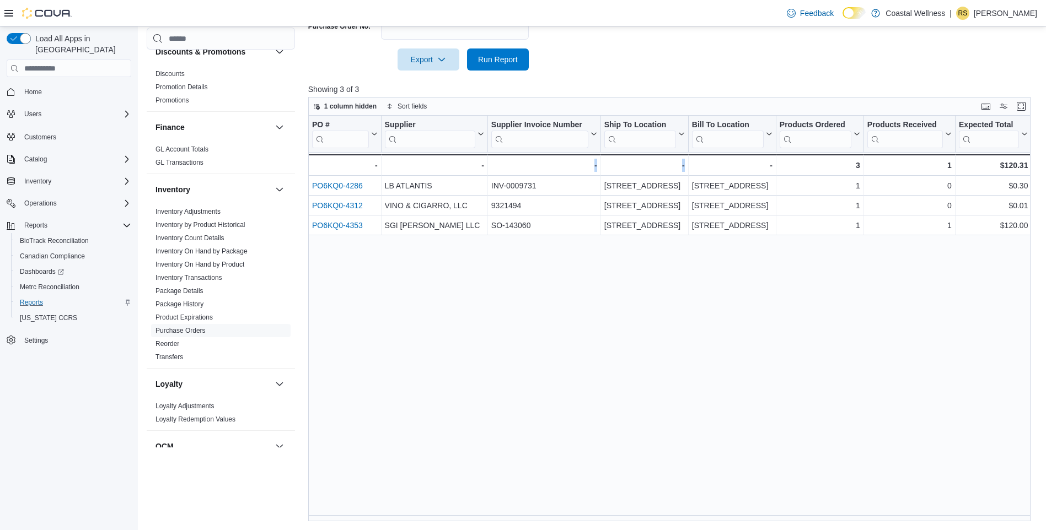
drag, startPoint x: 569, startPoint y: 525, endPoint x: 769, endPoint y: 530, distance: 200.2
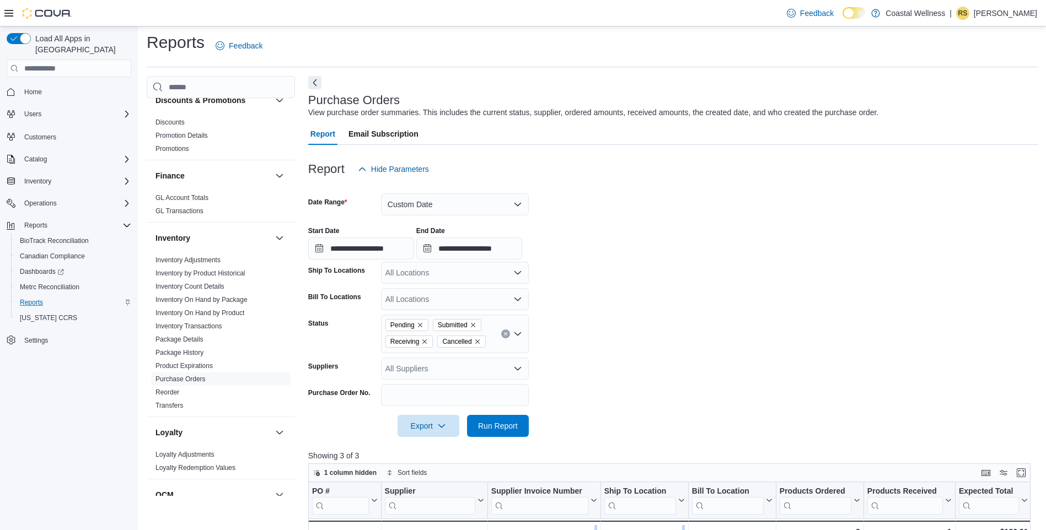
scroll to position [3, 0]
click at [476, 325] on icon "Remove Submitted from selection in this group" at bounding box center [473, 326] width 7 height 7
click at [426, 346] on icon "Remove Cancelled from selection in this group" at bounding box center [425, 343] width 7 height 7
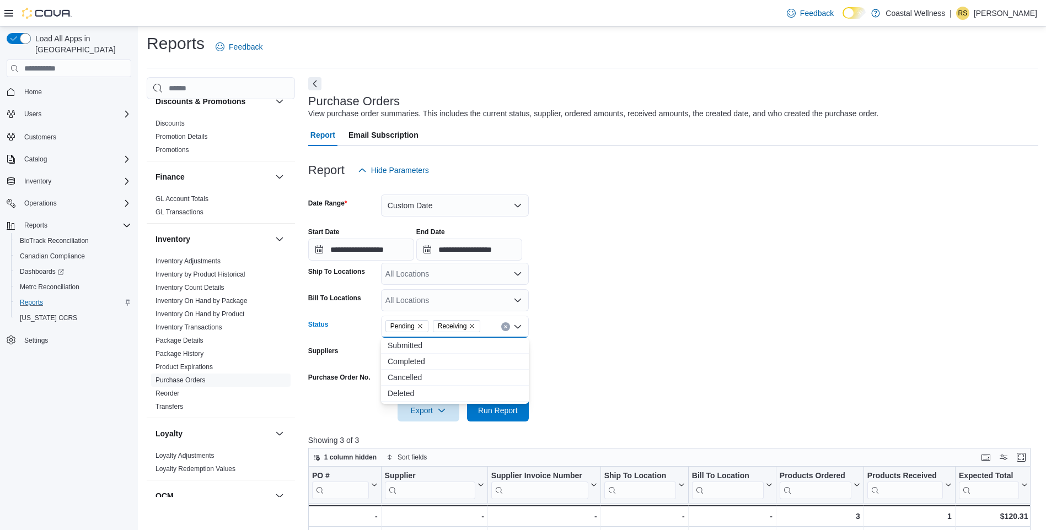
click at [421, 330] on icon "Remove Pending from selection in this group" at bounding box center [420, 326] width 7 height 7
click at [627, 398] on div at bounding box center [673, 395] width 730 height 9
click at [444, 410] on icon "button" at bounding box center [441, 410] width 9 height 9
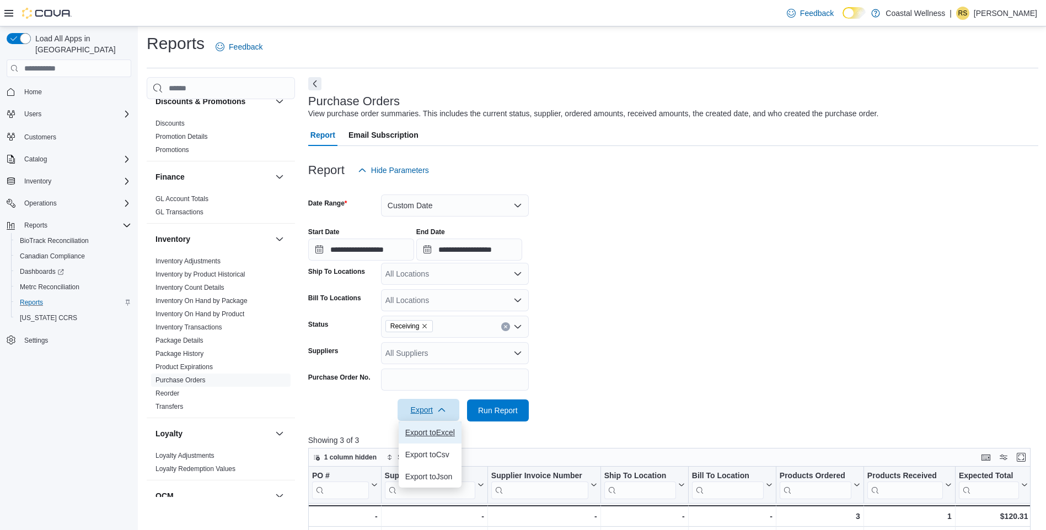
click at [418, 433] on span "Export to Excel" at bounding box center [430, 432] width 50 height 9
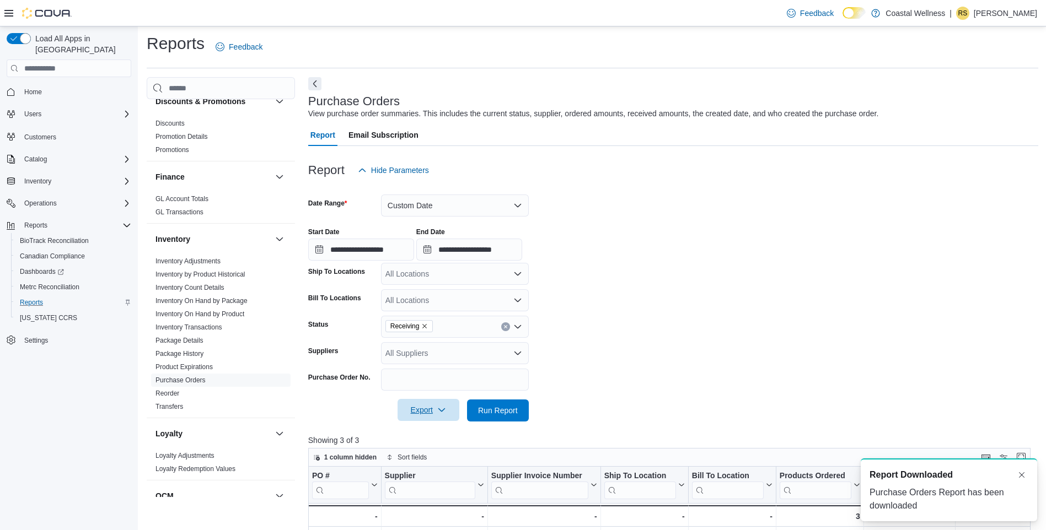
scroll to position [0, 0]
